Goal: Use online tool/utility: Utilize a website feature to perform a specific function

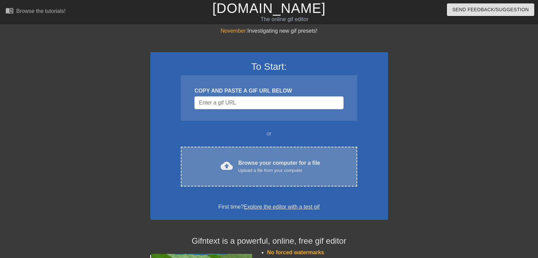
click at [260, 171] on div "Upload a file from your computer" at bounding box center [279, 170] width 82 height 7
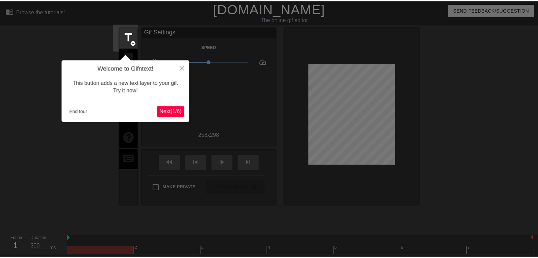
scroll to position [17, 0]
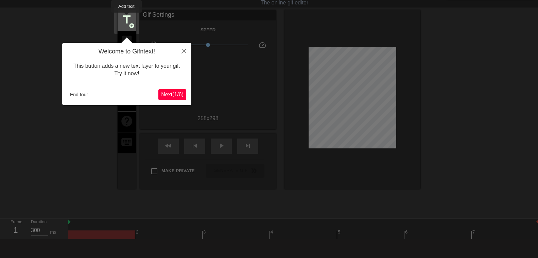
click at [127, 17] on span "title" at bounding box center [126, 19] width 13 height 13
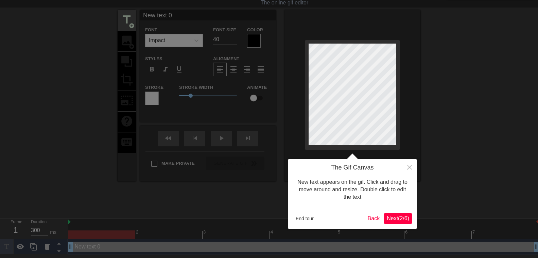
scroll to position [0, 0]
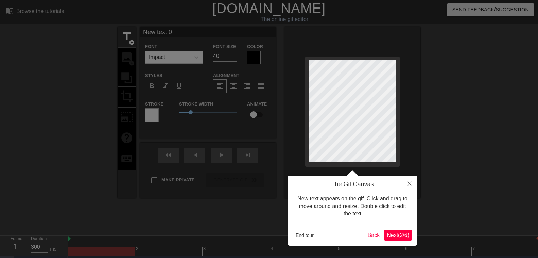
click at [308, 151] on div at bounding box center [352, 112] width 136 height 171
click at [399, 154] on div at bounding box center [352, 112] width 136 height 171
click at [373, 165] on div at bounding box center [352, 112] width 136 height 171
click at [369, 161] on div at bounding box center [352, 112] width 136 height 171
click at [333, 161] on div at bounding box center [352, 112] width 136 height 171
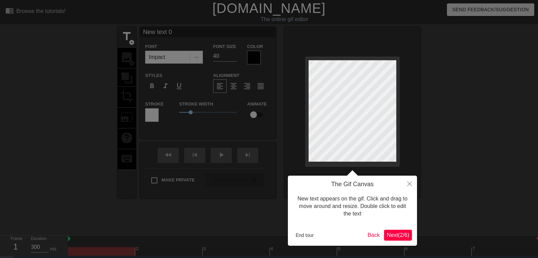
click at [128, 38] on div at bounding box center [269, 139] width 538 height 278
type input "NPew text 0"
type textarea "NPew text 0"
type input "New text 0"
type textarea "New text 0"
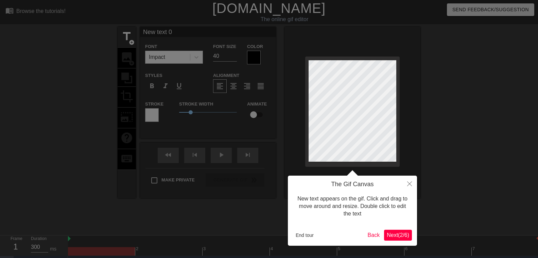
type input "ew text 0"
type textarea "ew text 0"
type input "pew text 0"
type textarea "pew text 0"
type input "ew text 0"
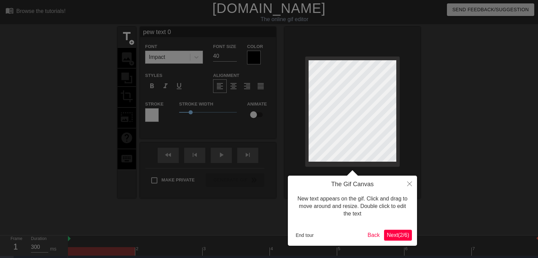
type textarea "ew text 0"
type input "Pew text 0"
type textarea "Pew text 0"
type input "Péew text 0"
type textarea "Péew text 0"
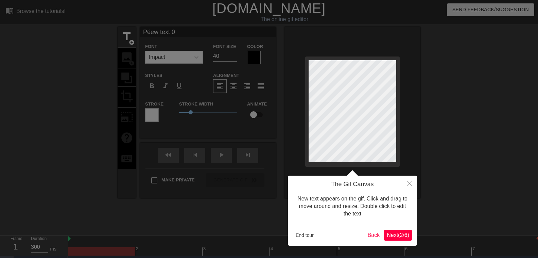
type input "Pépew text 0"
type textarea "Pépew text 0"
type input "Pépiew text 0"
type textarea "Pépiew text 0"
type input "Pépitew text 0"
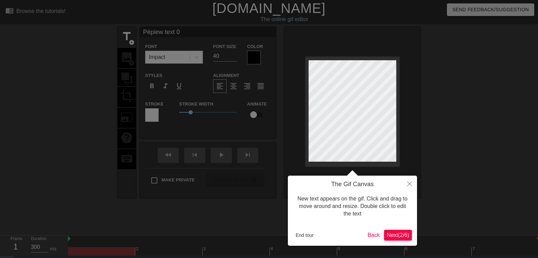
type textarea "Pépitew text 0"
type input "Pépitoew text 0"
type textarea "Pépitoew text 0"
type input "Pépito ew text 0"
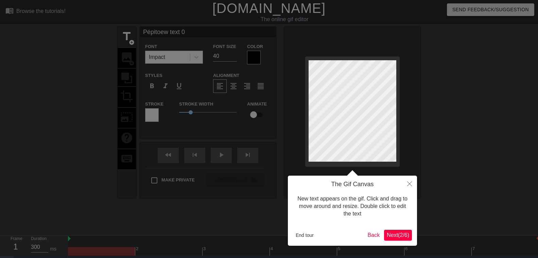
type textarea "Pépito ew text 0"
type input "Pépito eew text 0"
type textarea "Pépito eew text 0"
type input "Pépito etew text 0"
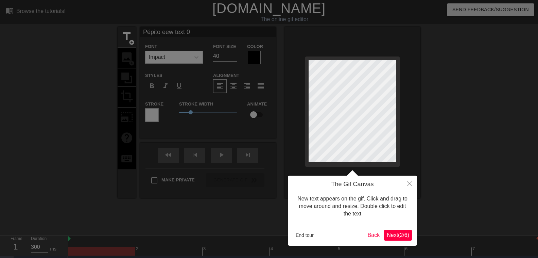
type textarea "Pépito etew text 0"
type input "Pépito et ew text 0"
type textarea "Pépito et ew text 0"
type input "Pépito et Few text 0"
type textarea "Pépito et Few text 0"
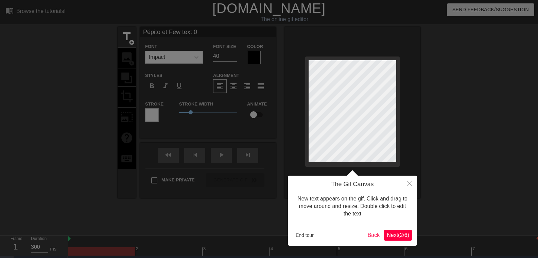
type input "Pépito et Frew text 0"
type textarea "Pépito et Frew text 0"
type input "Pépito et Fraew text 0"
type textarea "Pépito et Fraew text 0"
type input "Pépito et Franew text 0"
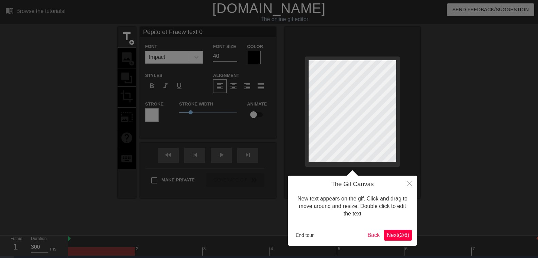
type textarea "Pépito et Franew text 0"
type input "Pépito et Françew text 0"
type textarea "Pépito et Françew text 0"
type input "Pépito et Françoew text 0"
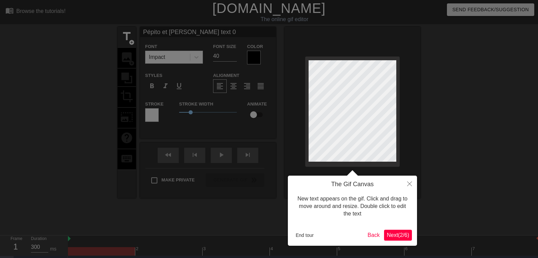
type textarea "Pépito et Françoew text 0"
type input "Pépito et Françoiew text 0"
type textarea "Pépito et Françoiew text 0"
type input "Pépito et Françoisew text 0"
type textarea "Pépito et Françoisew text 0"
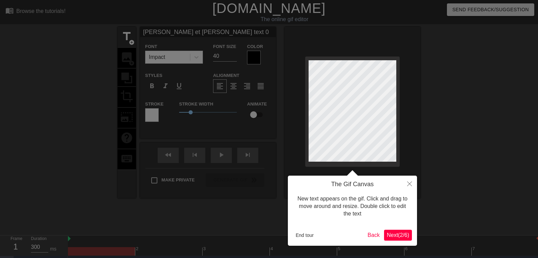
type input "Pépito et Françoiseew text 0"
type textarea "Pépito et Françoiseew text 0"
type input "Pépito et Françoiseew txt 0"
type textarea "Pépito et Françoiseew txt 0"
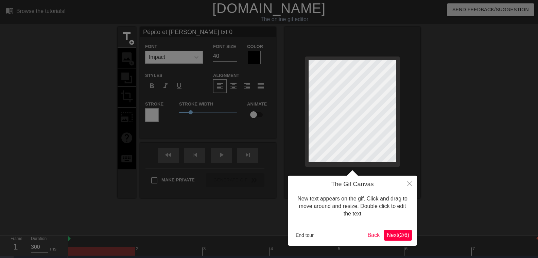
scroll to position [0, 2]
drag, startPoint x: 357, startPoint y: 161, endPoint x: 353, endPoint y: 163, distance: 3.7
type input "Pépito et txt 0"
type textarea "Pépito et txt 0"
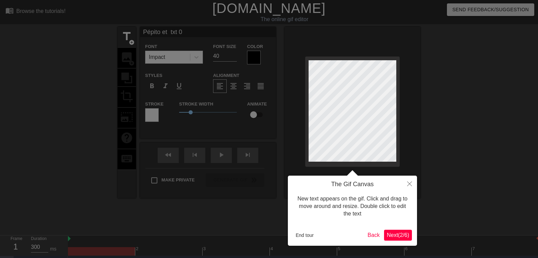
type input "Pépito et txt 0"
type textarea "Pépito et txt 0"
type input "Pépito e txt 0"
type textarea "Pépito e txt 0"
type input "Pépito txt 0"
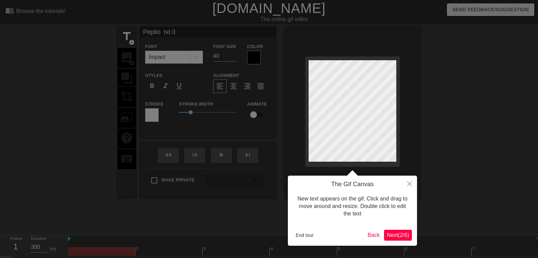
scroll to position [0, 1]
type textarea "Pépito txt 0"
type input "Pépito txt"
type textarea "Pépito txt"
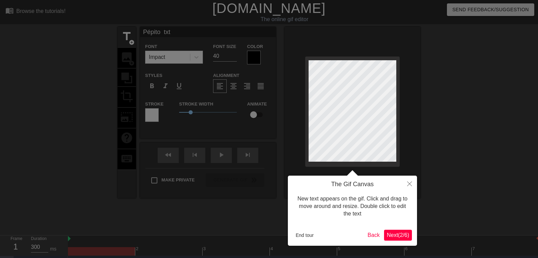
type input "Pépito txt"
type textarea "Pépito txt"
type input "Pépito tx"
type textarea "Pépito tx"
type input "Pépito t"
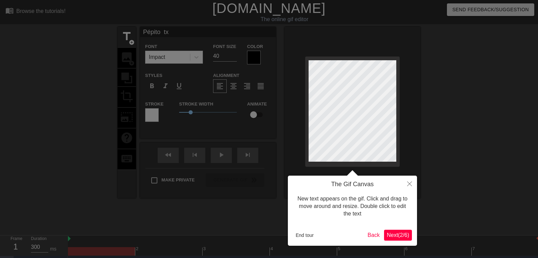
type textarea "Pépito t"
type input "Pépito"
type textarea "Pépito"
type input "Pépito"
type textarea "Pépito"
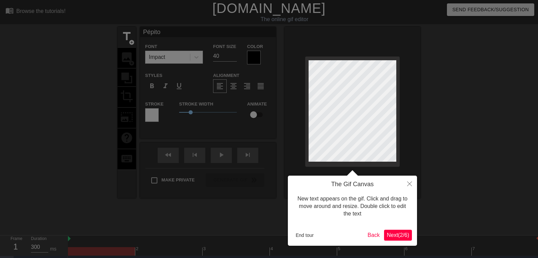
type input "Pépito"
type textarea "Pépito"
type input "Pépit"
type textarea "Pépit"
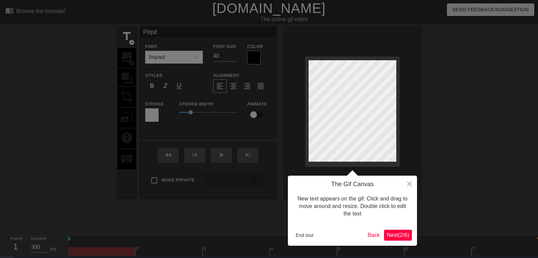
type input "Pépi"
type textarea "Pépi"
type input "Pép"
type textarea "Pép"
type input "Pé"
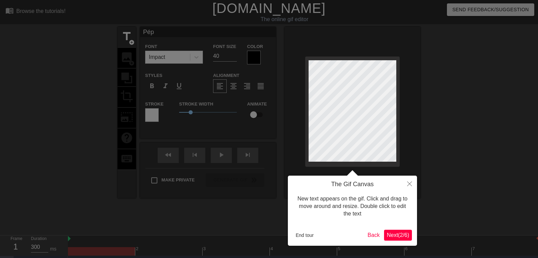
type textarea "Pé"
type input "P"
type textarea "P"
click at [234, 58] on div at bounding box center [269, 139] width 538 height 278
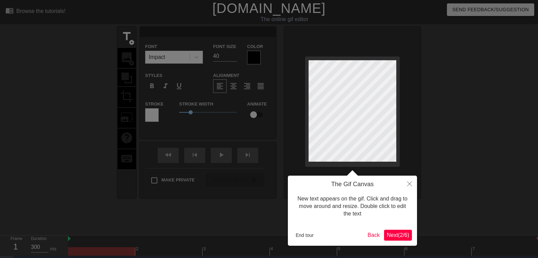
click at [234, 55] on div at bounding box center [269, 139] width 538 height 278
click at [196, 57] on div at bounding box center [269, 139] width 538 height 278
click at [410, 183] on icon "Close" at bounding box center [409, 183] width 5 height 5
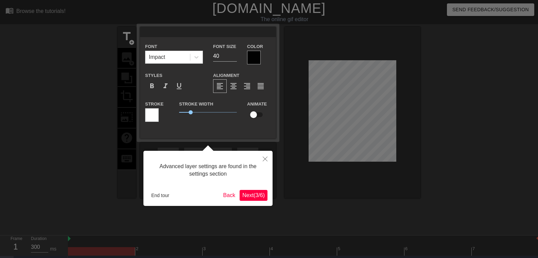
scroll to position [15, 0]
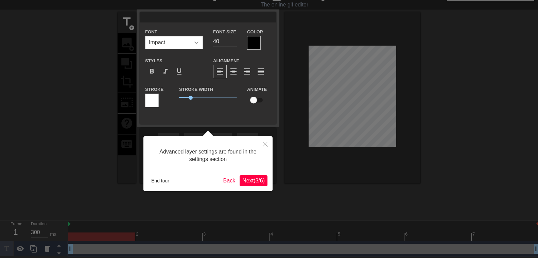
click at [197, 42] on icon at bounding box center [196, 42] width 7 height 7
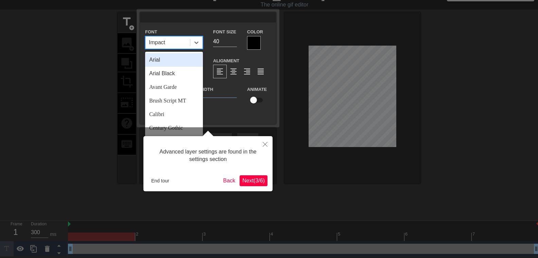
click at [154, 59] on div "Arial" at bounding box center [174, 60] width 58 height 14
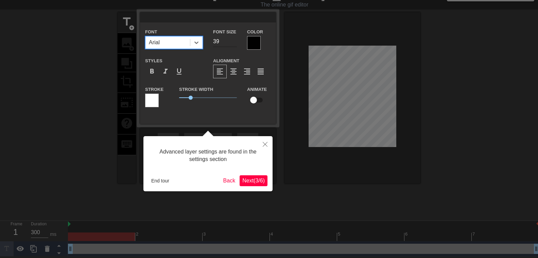
click at [233, 43] on input "39" at bounding box center [225, 41] width 24 height 11
click at [233, 43] on input "38" at bounding box center [225, 41] width 24 height 11
type input "25"
click at [233, 43] on input "25" at bounding box center [225, 41] width 24 height 11
click at [252, 43] on div at bounding box center [254, 43] width 14 height 14
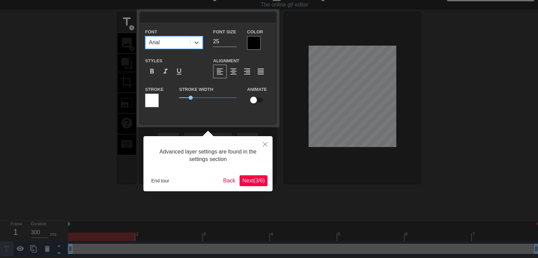
scroll to position [9, 0]
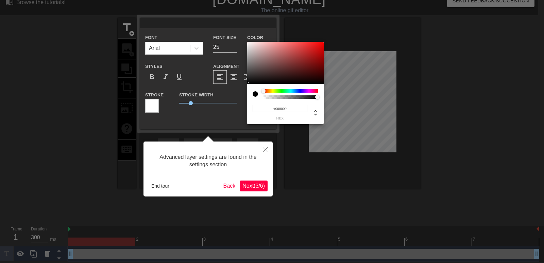
type input "#CD2020"
click at [312, 50] on div at bounding box center [285, 63] width 76 height 42
click at [250, 186] on div at bounding box center [272, 131] width 544 height 263
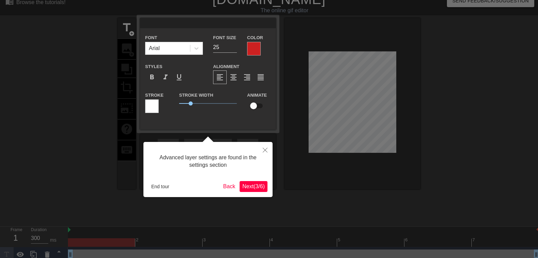
click at [129, 31] on div at bounding box center [269, 127] width 538 height 272
click at [266, 150] on icon "Close" at bounding box center [265, 149] width 5 height 5
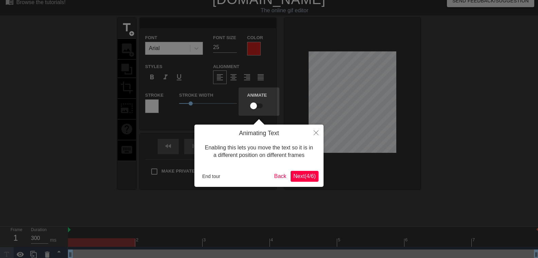
scroll to position [0, 0]
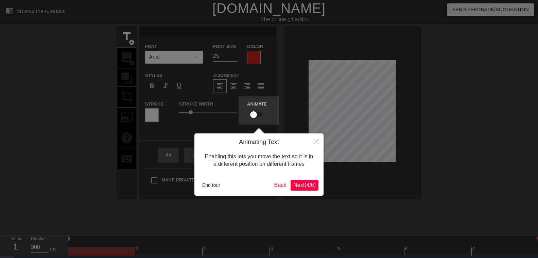
click at [125, 34] on div at bounding box center [269, 136] width 538 height 272
click at [320, 145] on button "Close" at bounding box center [316, 141] width 15 height 16
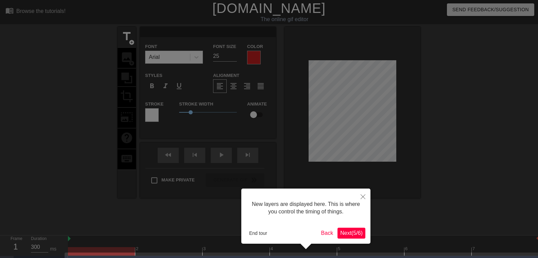
scroll to position [19, 0]
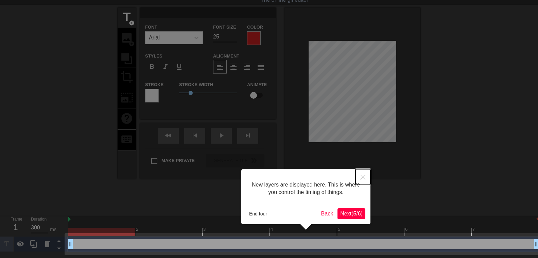
click at [361, 177] on button "Close" at bounding box center [362, 177] width 15 height 16
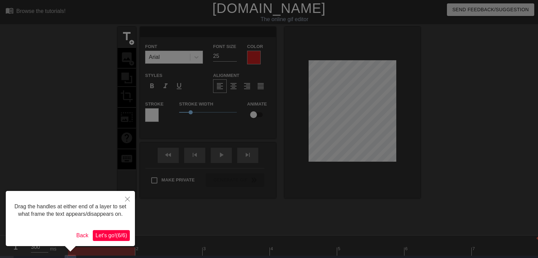
click at [126, 35] on div at bounding box center [269, 137] width 538 height 274
click at [126, 199] on icon "Close" at bounding box center [127, 198] width 5 height 5
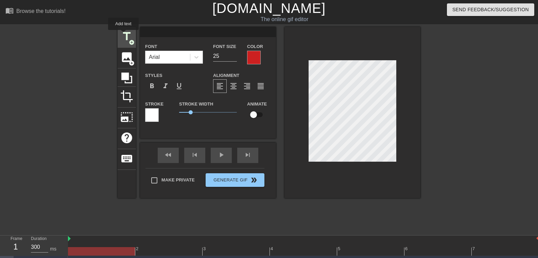
click at [124, 35] on span "title" at bounding box center [126, 36] width 13 height 13
type input "New text 1"
click at [234, 56] on input "39" at bounding box center [225, 56] width 24 height 11
type input "28"
click at [234, 56] on input "28" at bounding box center [225, 56] width 24 height 11
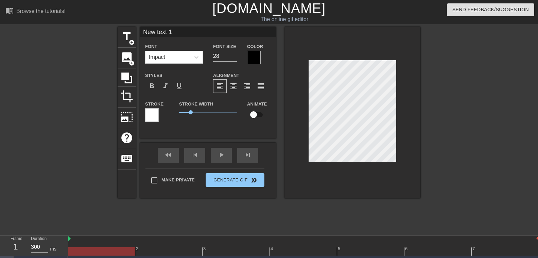
type input "ew text 1"
type textarea "ew text 1"
type input "Pew text 1"
type textarea "Pew text 1"
type input "Péew text 1"
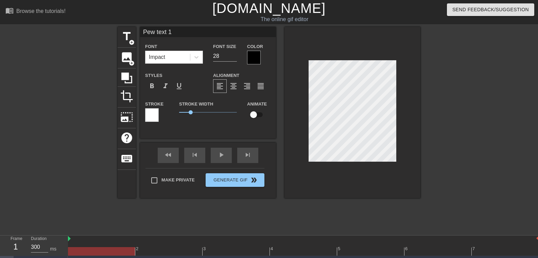
type textarea "Péew text 1"
type input "Pépew text 1"
type textarea "Pépew text 1"
type input "Pépiew text 1"
type textarea "Pépiew text 1"
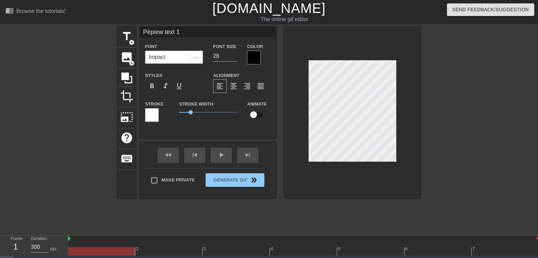
type input "Pépitew text 1"
type textarea "Pépitew text 1"
type input "Pépitoew text 1"
type textarea "Pépitoew text 1"
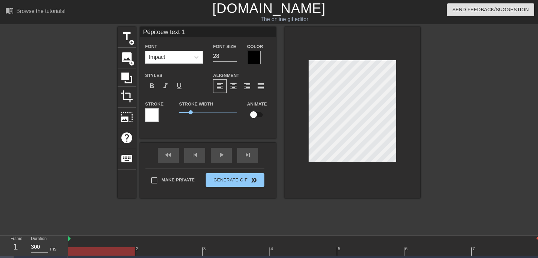
type input "Pépito ew text 1"
type textarea "Pépito ew text 1"
type input "Pépito eew text 1"
type textarea "Pépito eew text 1"
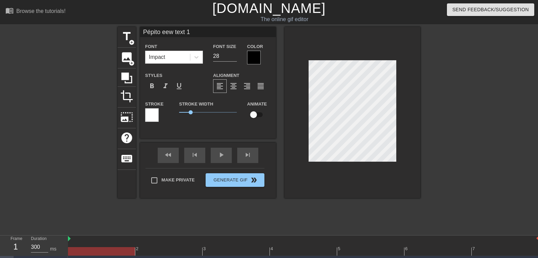
type input "Pépito etew text 1"
type textarea "Pépito etew text 1"
type input "Pépito et ew text 1"
type textarea "Pépito et ew text 1"
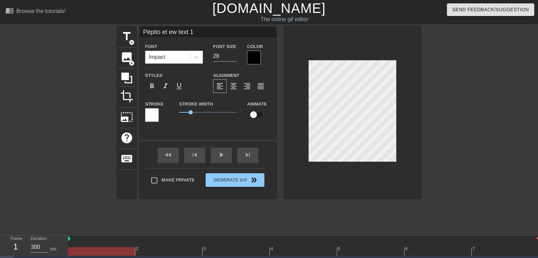
type input "Pépito et ew text"
type textarea "Pépito et ew text"
type input "Pépito et ew text"
type textarea "Pépito et ew text"
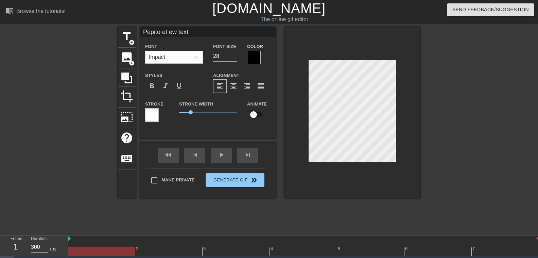
type input "Pépito et ew tex"
type textarea "Pépito et ew tex"
type input "Pépito et ew te"
type textarea "Pépito et ew te"
type input "Pépito et ew t"
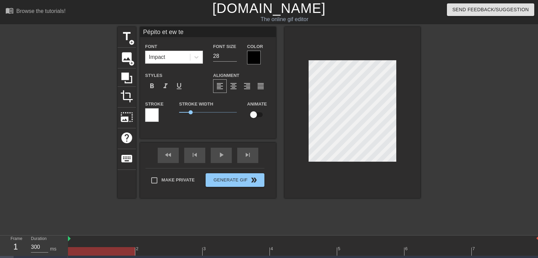
type textarea "Pépito et ew t"
type input "Pépito et ew"
type textarea "Pépito et ew"
type input "Pépito et ew"
type textarea "Pépito et ew"
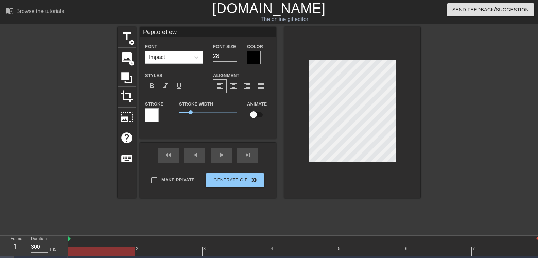
type input "Pépito et e"
type textarea "Pépito et e"
type input "Pépito et"
type textarea "Pépito et"
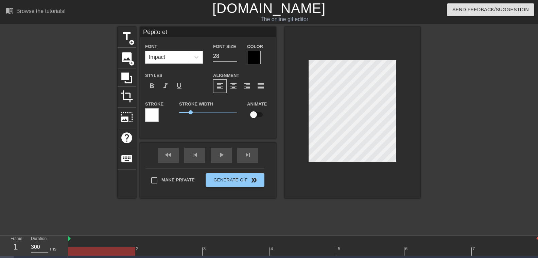
type input "Pépito et"
type textarea "Pépito et"
type input "Pépito et"
type textarea "Pépito et"
type input "Pépito et"
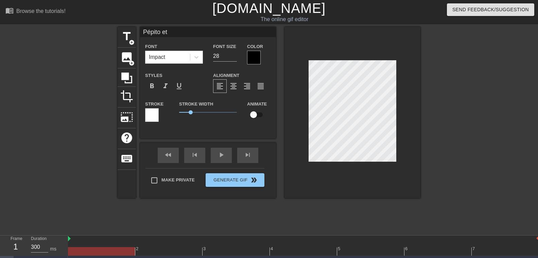
type textarea "Pépito et"
type input "Pépito et F"
type textarea "Pépito et F"
type input "Pépito et Fr"
type textarea "Pépito et Fr"
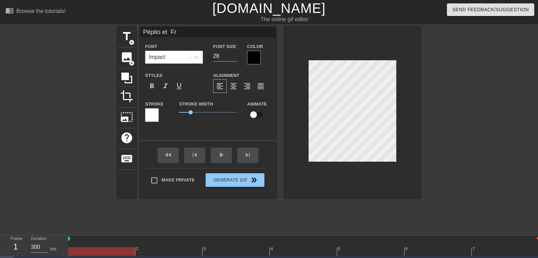
type input "Pépito et Fra"
type textarea "Pépito et Fra"
type input "Pépito et Fran"
type textarea "Pépito et Fran"
type input "Pépito et Franç"
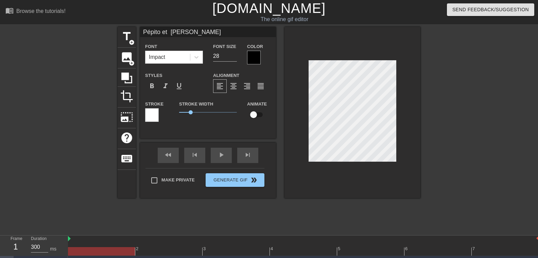
type textarea "Pépito et Franç"
type input "Pépito et Franço"
type textarea "Pépito et Franço"
type input "Pépito et Françoi"
type textarea "Pépito et Françoi"
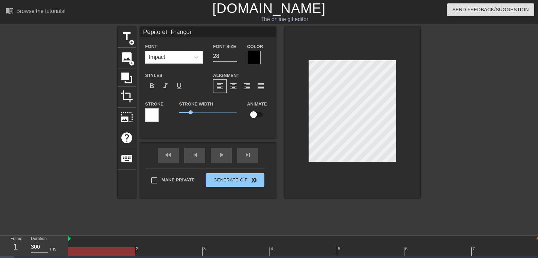
type input "Pépito et François"
type textarea "Pépito et François"
type input "Pépito et Françoise"
type textarea "Pépito et Françoise"
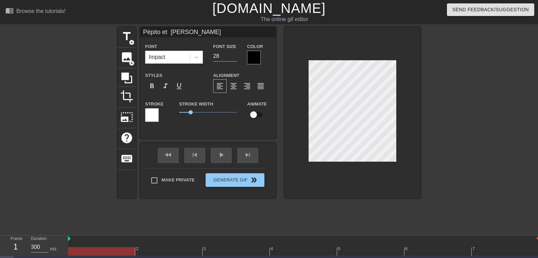
click at [363, 180] on div at bounding box center [352, 112] width 136 height 171
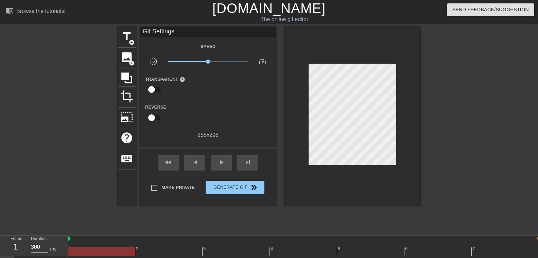
click at [308, 151] on div at bounding box center [352, 116] width 136 height 178
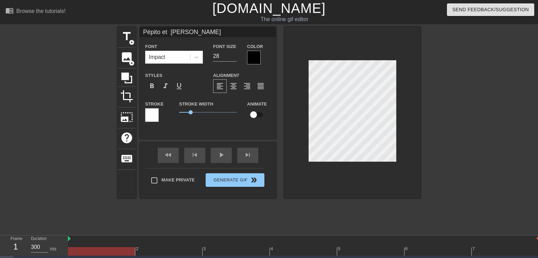
click at [301, 139] on div at bounding box center [352, 112] width 136 height 171
click at [403, 158] on div at bounding box center [352, 112] width 136 height 171
click at [308, 150] on div at bounding box center [352, 112] width 136 height 171
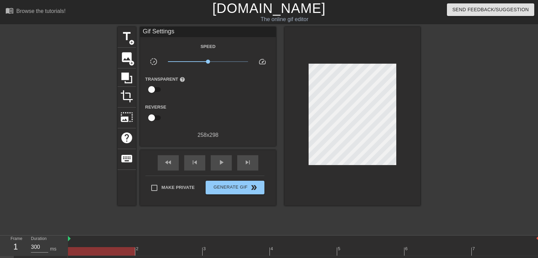
click at [415, 125] on div at bounding box center [352, 116] width 136 height 178
click at [158, 118] on input "checkbox" at bounding box center [151, 117] width 39 height 13
click at [151, 117] on input "checkbox" at bounding box center [158, 117] width 39 height 13
click at [156, 117] on input "checkbox" at bounding box center [151, 117] width 39 height 13
click at [151, 117] on input "checkbox" at bounding box center [158, 117] width 39 height 13
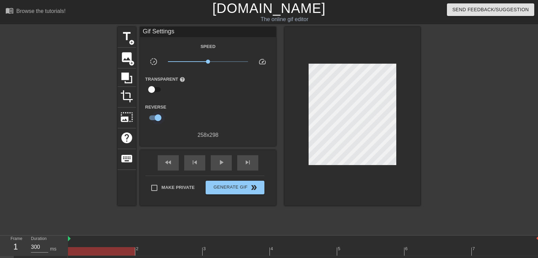
checkbox input "false"
click at [207, 63] on span "x0.944" at bounding box center [207, 61] width 4 height 4
click at [157, 88] on input "checkbox" at bounding box center [151, 89] width 39 height 13
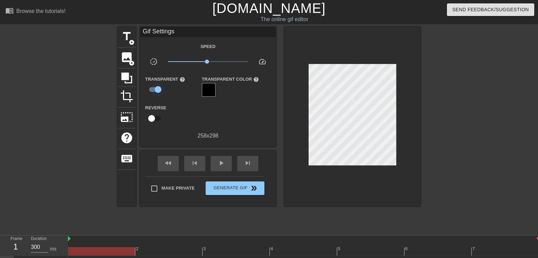
click at [151, 87] on input "checkbox" at bounding box center [158, 89] width 39 height 13
checkbox input "false"
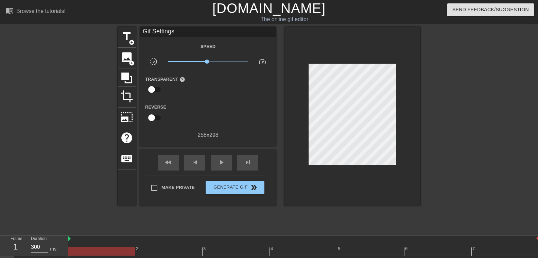
click at [207, 135] on div "258 x 298" at bounding box center [208, 135] width 136 height 8
click at [221, 161] on span "play_arrow" at bounding box center [221, 162] width 8 height 8
click at [127, 116] on span "photo_size_select_large" at bounding box center [126, 116] width 13 height 13
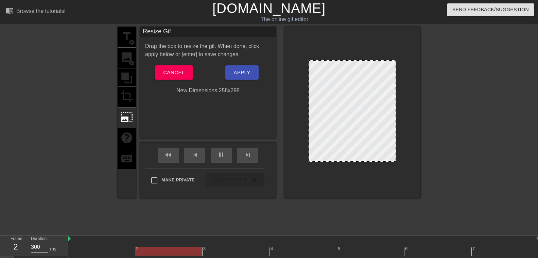
drag, startPoint x: 355, startPoint y: 160, endPoint x: 357, endPoint y: 184, distance: 23.5
click at [355, 188] on div at bounding box center [352, 112] width 136 height 171
drag, startPoint x: 358, startPoint y: 161, endPoint x: 358, endPoint y: 191, distance: 30.2
click at [358, 191] on div at bounding box center [352, 112] width 136 height 171
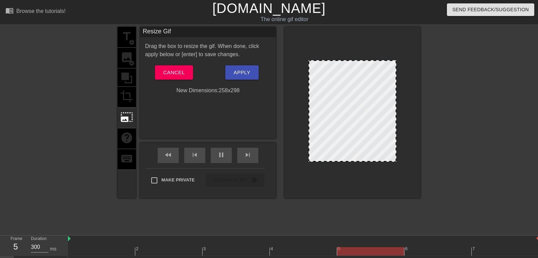
click at [232, 90] on div "New Dimensions: 258 x 298" at bounding box center [208, 90] width 136 height 8
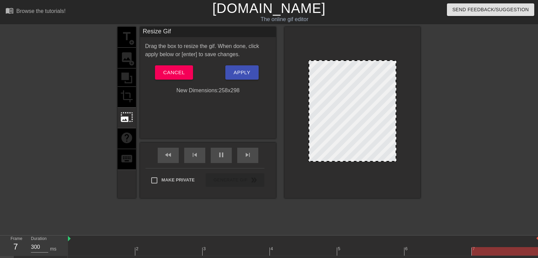
click at [232, 90] on div "New Dimensions: 258 x 298" at bounding box center [208, 90] width 136 height 8
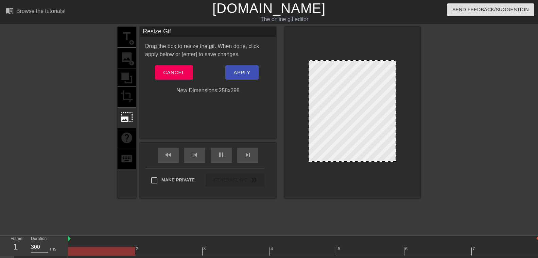
click at [232, 90] on div "New Dimensions: 258 x 298" at bounding box center [208, 90] width 136 height 8
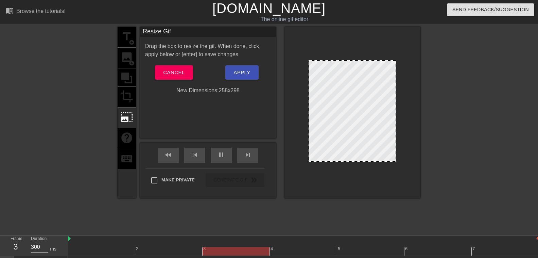
click at [361, 87] on div at bounding box center [353, 110] width 88 height 101
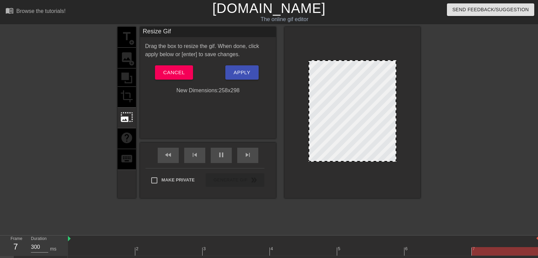
click at [302, 102] on div at bounding box center [352, 112] width 136 height 171
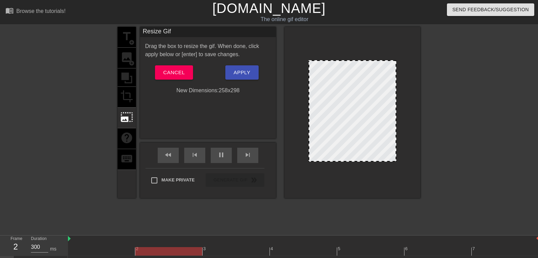
click at [307, 99] on div at bounding box center [352, 112] width 136 height 171
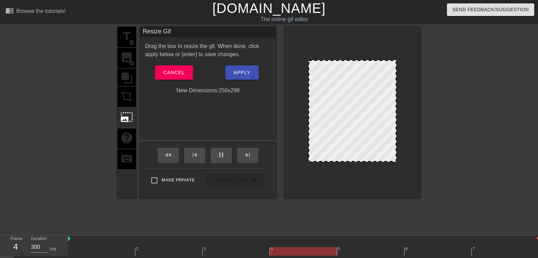
click at [308, 99] on div at bounding box center [352, 112] width 136 height 171
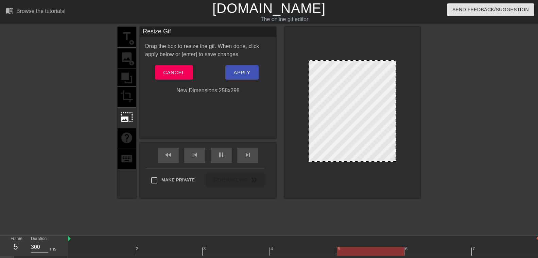
click at [309, 102] on div at bounding box center [353, 110] width 88 height 101
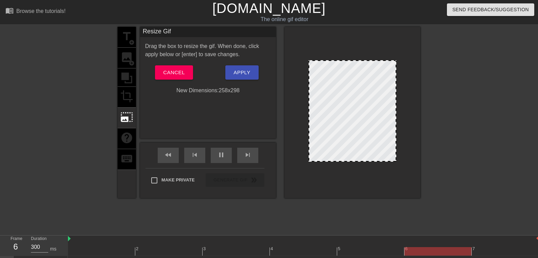
click at [309, 102] on div at bounding box center [353, 110] width 88 height 101
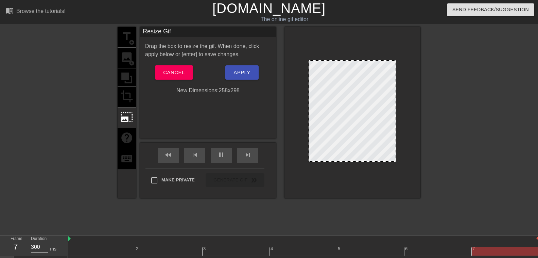
click at [358, 160] on div at bounding box center [353, 110] width 88 height 101
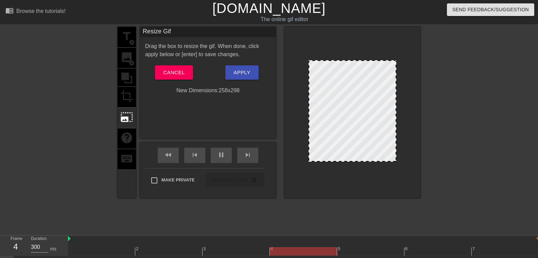
click at [354, 61] on div at bounding box center [353, 110] width 88 height 101
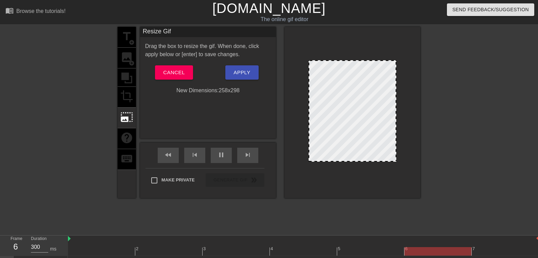
drag, startPoint x: 357, startPoint y: 160, endPoint x: 398, endPoint y: 177, distance: 44.5
click at [398, 177] on div at bounding box center [352, 112] width 136 height 171
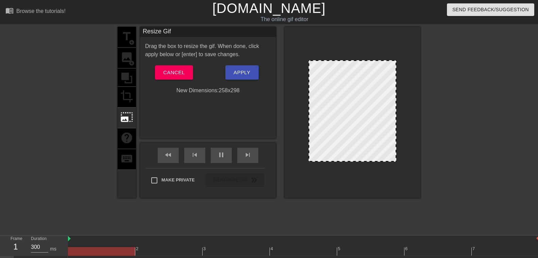
click at [392, 182] on div at bounding box center [352, 112] width 136 height 171
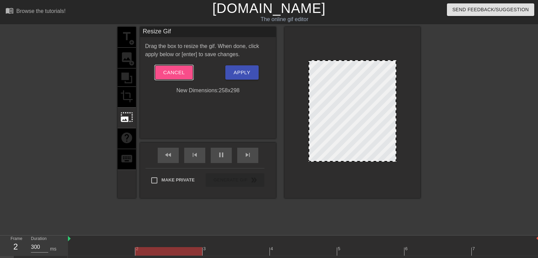
click at [175, 75] on span "Cancel" at bounding box center [173, 72] width 21 height 9
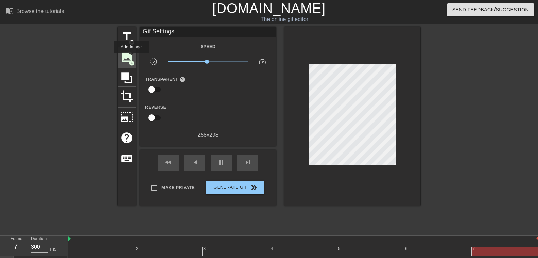
click at [132, 58] on span "image" at bounding box center [126, 57] width 13 height 13
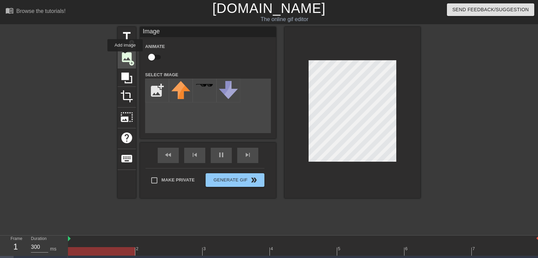
click at [125, 56] on span "image" at bounding box center [126, 57] width 13 height 13
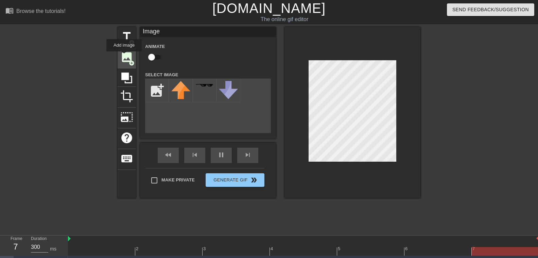
click at [125, 56] on span "image" at bounding box center [126, 57] width 13 height 13
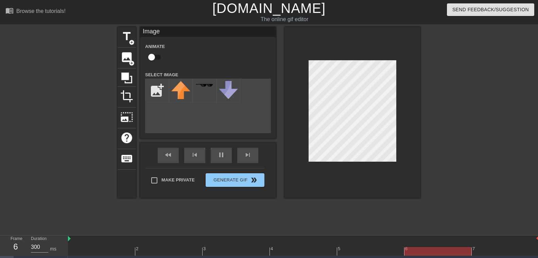
click at [409, 88] on div at bounding box center [352, 112] width 136 height 171
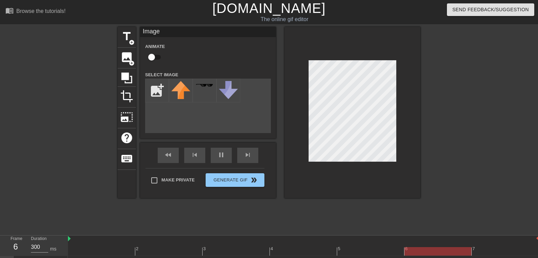
click at [354, 168] on div at bounding box center [352, 112] width 136 height 171
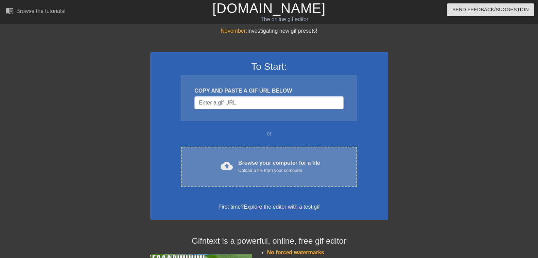
click at [255, 171] on div "Upload a file from your computer" at bounding box center [279, 170] width 82 height 7
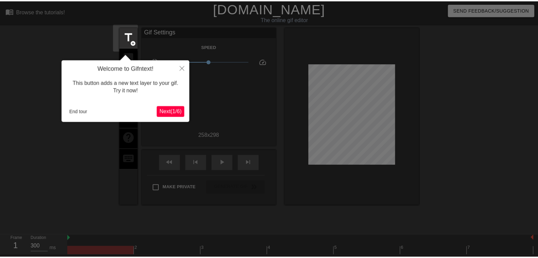
scroll to position [17, 0]
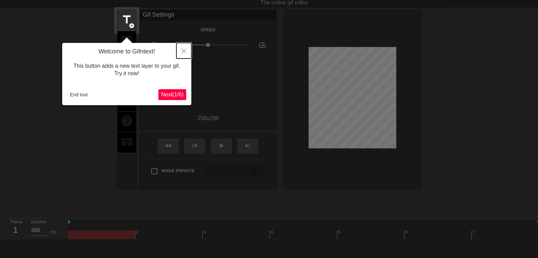
click at [185, 54] on button "Close" at bounding box center [183, 51] width 15 height 16
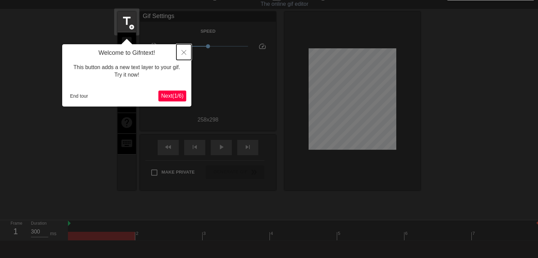
scroll to position [0, 0]
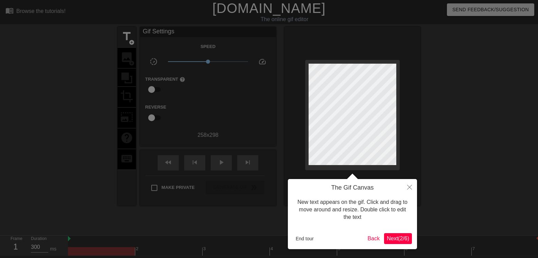
click at [124, 39] on div at bounding box center [269, 152] width 538 height 304
click at [410, 186] on icon "Close" at bounding box center [409, 187] width 5 height 5
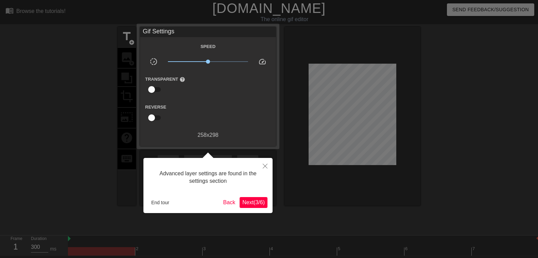
scroll to position [17, 0]
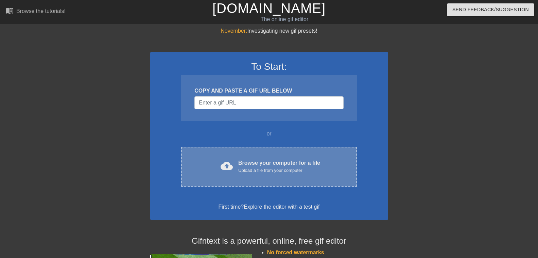
click at [268, 165] on div "Browse your computer for a file Upload a file from your computer" at bounding box center [279, 166] width 82 height 15
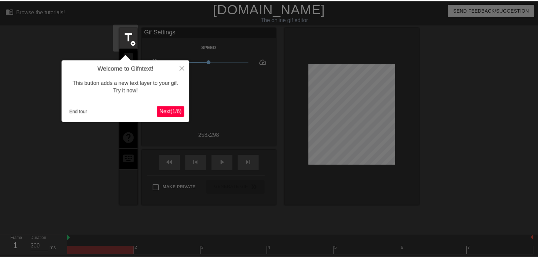
scroll to position [17, 0]
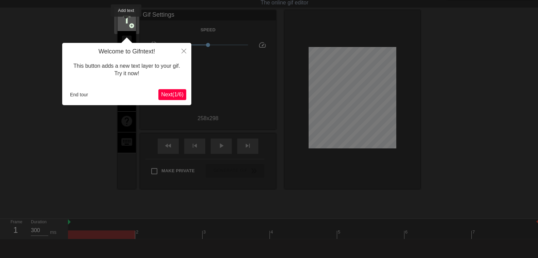
click at [126, 21] on span "title" at bounding box center [126, 19] width 13 height 13
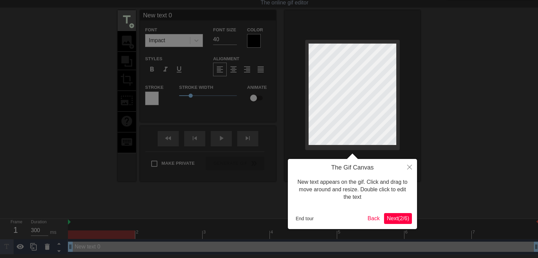
scroll to position [0, 0]
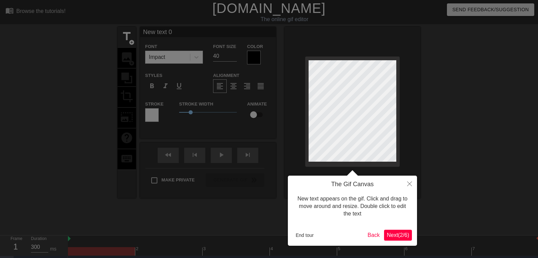
click at [187, 56] on div at bounding box center [269, 139] width 538 height 278
type input "New text"
type textarea "New text"
type input "New text"
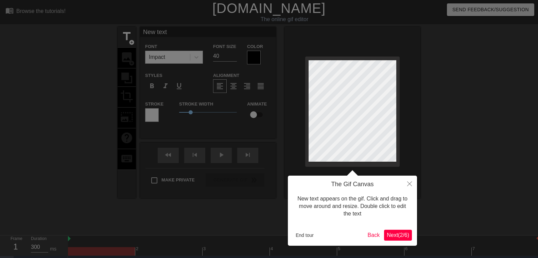
type textarea "New text"
type input "New tex"
type textarea "New tex"
type input "New te"
type textarea "New te"
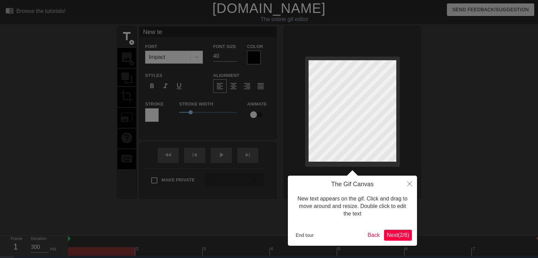
type input "New t"
type textarea "New t"
type input "New"
type textarea "New"
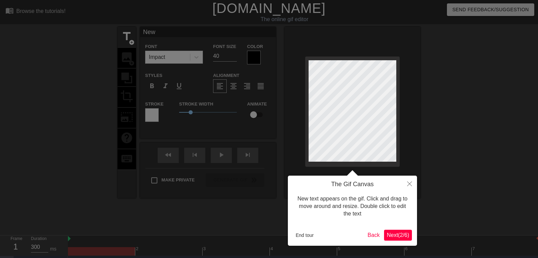
type input "New"
type textarea "New"
type input "Ne"
type textarea "Ne"
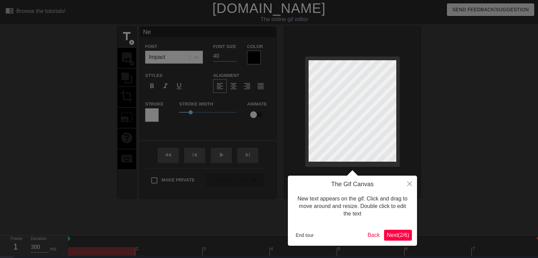
type input "N"
type textarea "N"
type input "P"
type textarea "P"
type input "Pé"
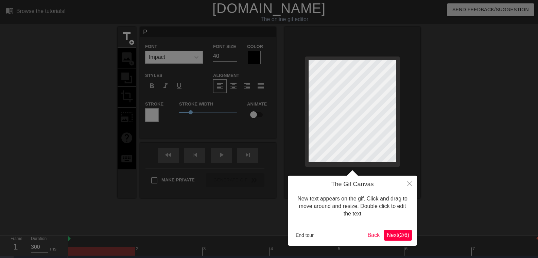
type textarea "Pé"
type input "Pép"
type textarea "Pép"
type input "Pépi"
type textarea "Pépi"
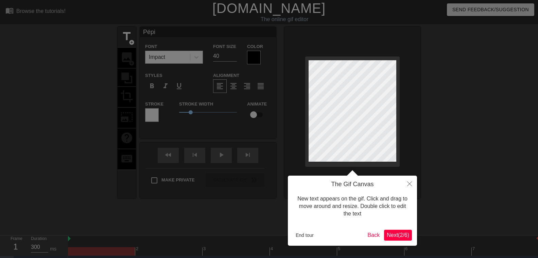
type input "Pépit"
type textarea "Pépit"
type input "Pépito"
type textarea "Pépito"
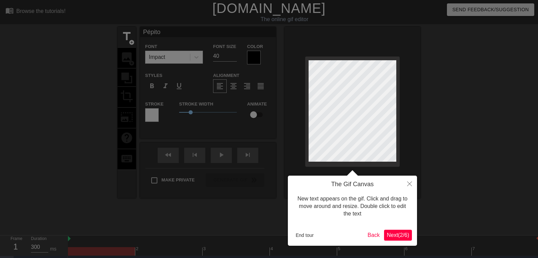
type input "Pépito"
type textarea "Pépito"
type input "Pépitoe"
type textarea "Pépito e"
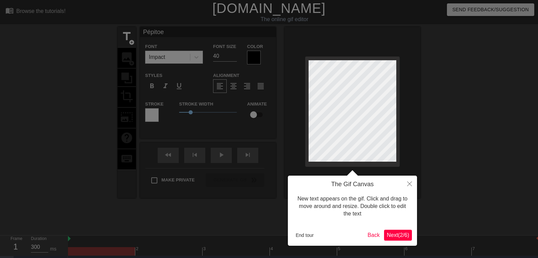
type input "Pépitoet"
type textarea "Pépito et"
type input "Pépitoet"
type textarea "Pépito et"
type input "Pépitoet F"
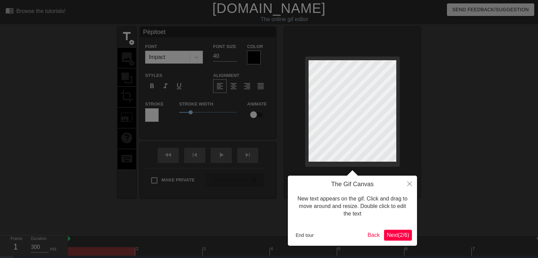
type textarea "Pépito et F"
type input "Pépitoet Fr"
type textarea "Pépito et Fr"
type input "Pépitoet Fra"
type textarea "Pépito et Fra"
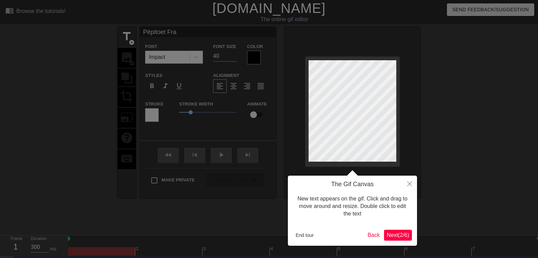
type input "Pépitoet [PERSON_NAME]"
type textarea "Pépito et [PERSON_NAME]"
type input "Pépitoet Franç"
type textarea "Pépito et [PERSON_NAME]"
type input "Pépitoet Françc"
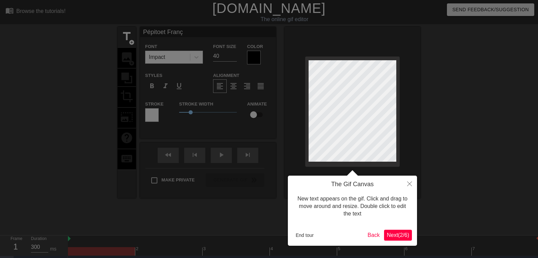
type textarea "Pépito et Françc"
type input "Pépitoet Françco"
type textarea "Pépito et Françco"
type input "Pépitoet Françcoi"
type textarea "Pépito et Françcoi"
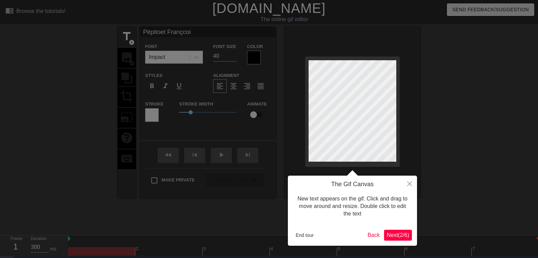
type input "Pépitoet Françcois"
type textarea "Pépito et Françcois"
type input "Pépitoet Françcoise"
type textarea "Pépito et Françcoise"
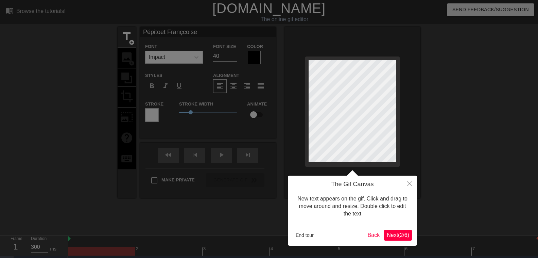
type input "Pépitoet Françcois"
type textarea "Pépito et Françcois"
type input "Pépitoet Françcoi"
type textarea "Pépito et Françcoi"
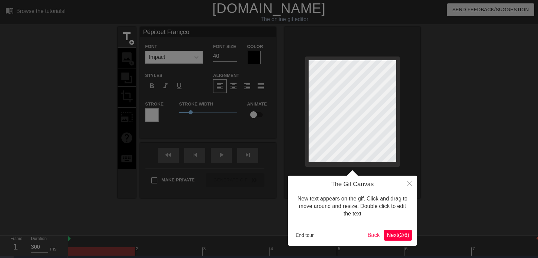
type input "Pépitoet Françco"
type textarea "Pépito et Françco"
type input "Pépitoet Françc"
type textarea "Pépito et Françc"
type input "Pépitoet Franç"
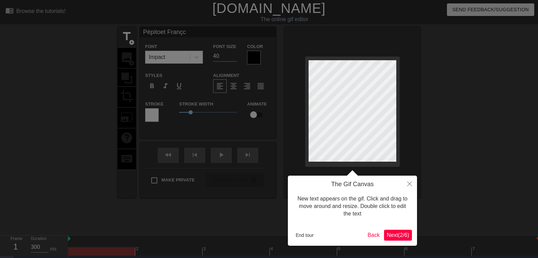
type textarea "Pépito et [PERSON_NAME]"
type input "Pépitoet Franço"
type textarea "Pépito et [PERSON_NAME]"
type input "Pépitoet Françoi"
type textarea "Pépito et Françoi"
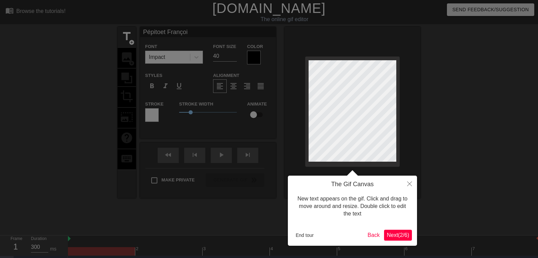
type input "Pépitoet [PERSON_NAME]"
type textarea "Pépito et [PERSON_NAME]"
type input "Pépitoet [PERSON_NAME]"
type textarea "Pépito et [PERSON_NAME]"
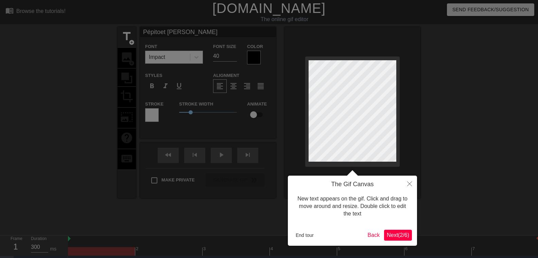
scroll to position [0, 1]
type input "Pépitoet [PERSON_NAME]"
type textarea "Pépito et [PERSON_NAME]"
type input "Pépitoet [PERSON_NAME]"
type textarea "Pépito et [PERSON_NAME]"
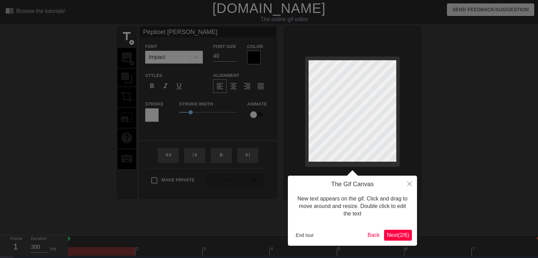
type input "Pépitoet [PERSON_NAME]"
type textarea "Pépito et [PERSON_NAME]"
type input "Pépitoet [PERSON_NAME]"
type textarea "Pépito et [PERSON_NAME]"
type input "Pépitoet [PERSON_NAME]"
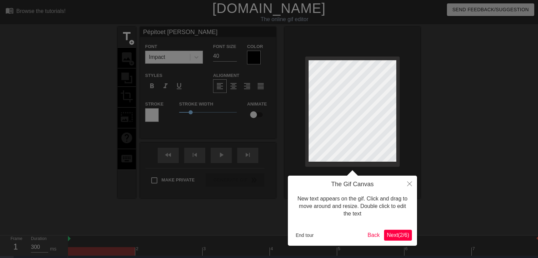
type textarea "Pépito et [PERSON_NAME]"
type input "Pépitoet [PERSON_NAME]"
type textarea "Pépito et [PERSON_NAME]"
type input "Pépitoet [PERSON_NAME]"
type textarea "Pépito et [PERSON_NAME]"
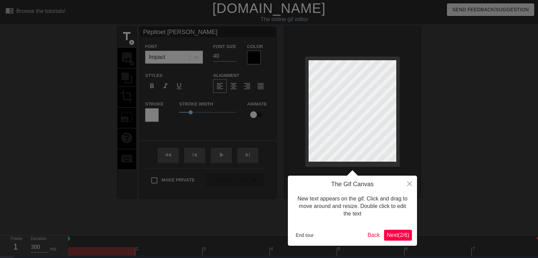
drag, startPoint x: 192, startPoint y: 113, endPoint x: 196, endPoint y: 114, distance: 4.2
click at [196, 114] on div at bounding box center [269, 139] width 538 height 278
drag, startPoint x: 190, startPoint y: 111, endPoint x: 194, endPoint y: 113, distance: 4.6
click at [194, 113] on div at bounding box center [269, 139] width 538 height 278
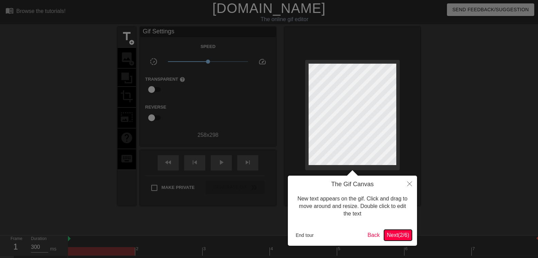
click at [405, 234] on span "Next ( 2 / 6 )" at bounding box center [398, 235] width 22 height 6
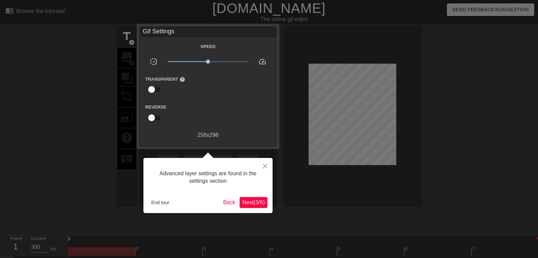
scroll to position [15, 0]
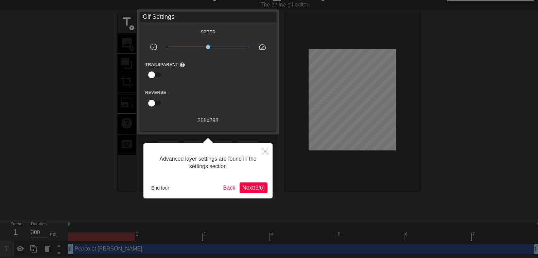
click at [252, 190] on span "Next ( 3 / 6 )" at bounding box center [253, 188] width 22 height 6
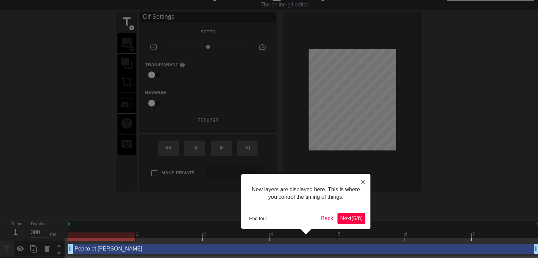
scroll to position [19, 0]
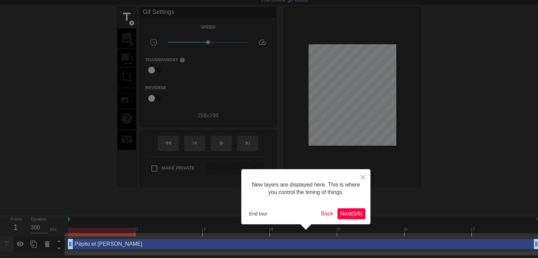
click at [340, 212] on span "Next ( 5 / 6 )" at bounding box center [351, 213] width 22 height 6
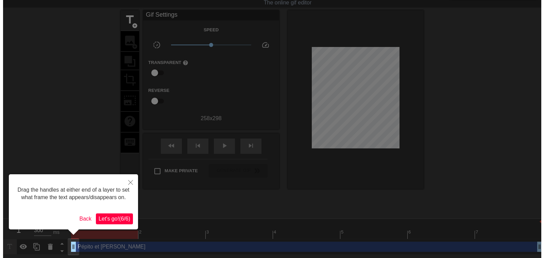
scroll to position [0, 0]
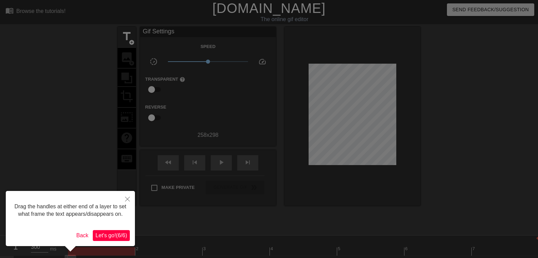
click at [107, 233] on span "Let's go! ( 6 / 6 )" at bounding box center [111, 235] width 32 height 6
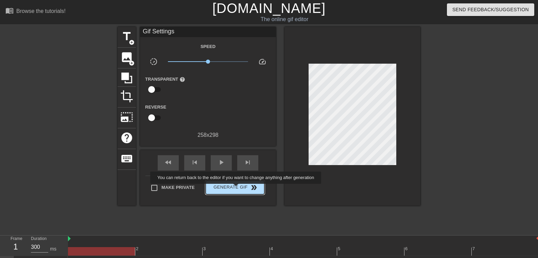
click at [238, 188] on span "Generate Gif double_arrow" at bounding box center [234, 187] width 53 height 8
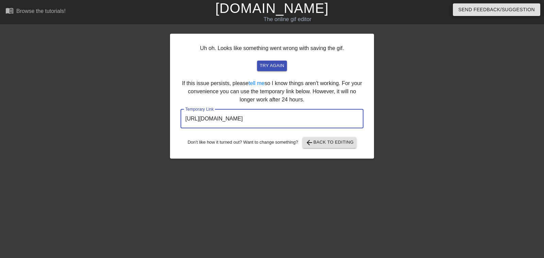
drag, startPoint x: 333, startPoint y: 116, endPoint x: 186, endPoint y: 107, distance: 147.1
click at [180, 109] on input "[URL][DOMAIN_NAME]" at bounding box center [271, 118] width 183 height 19
